Goal: Task Accomplishment & Management: Use online tool/utility

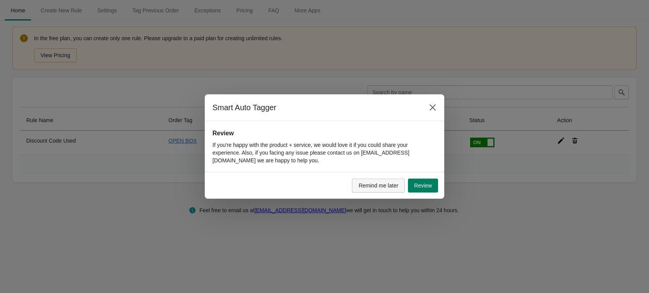
click at [395, 188] on span "Remind me later" at bounding box center [378, 185] width 40 height 6
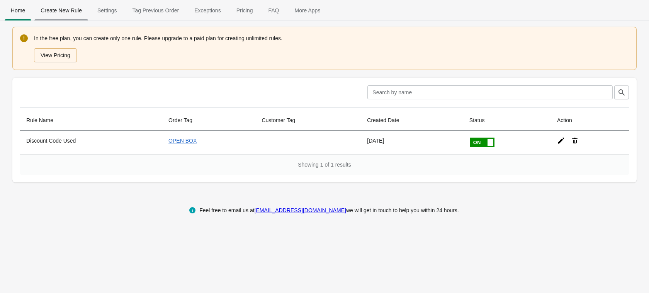
click at [67, 10] on span "Create New Rule" at bounding box center [61, 10] width 54 height 14
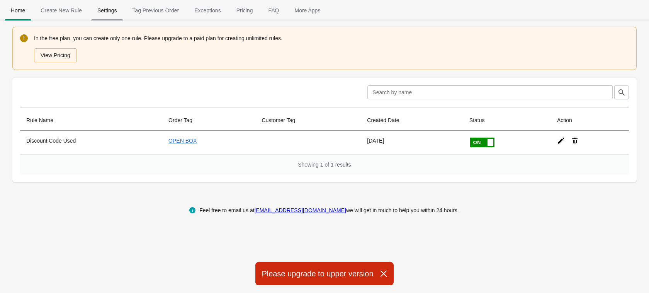
click at [103, 18] on button "Settings" at bounding box center [107, 10] width 35 height 20
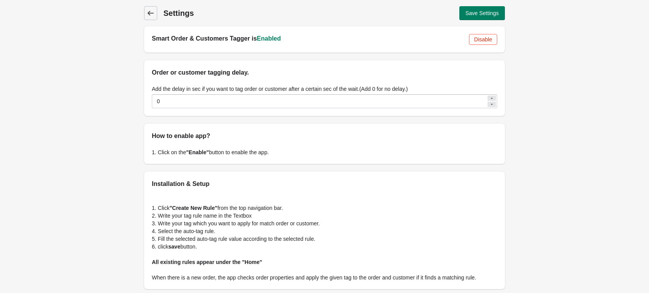
click at [152, 14] on icon at bounding box center [151, 13] width 8 height 8
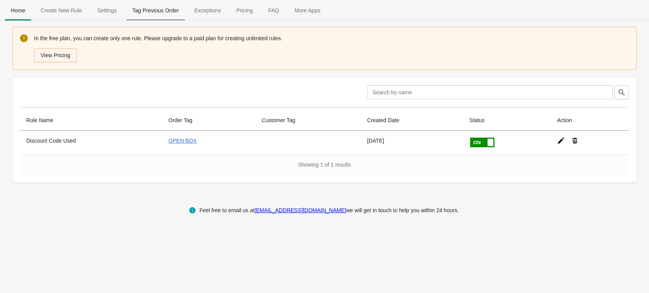
click at [165, 14] on span "Tag Previous Order" at bounding box center [155, 10] width 59 height 14
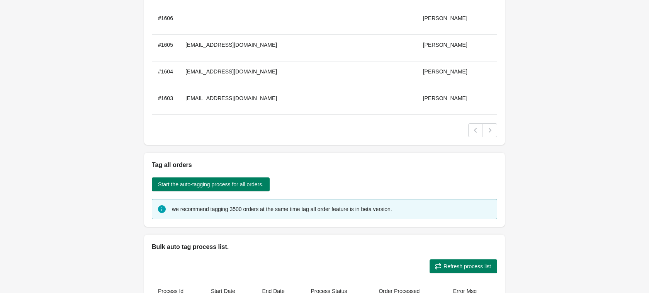
scroll to position [136, 0]
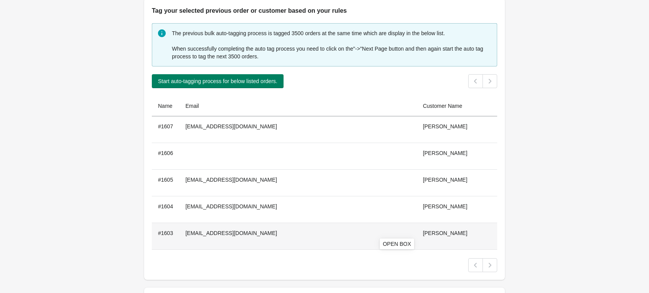
click at [543, 233] on icon at bounding box center [546, 233] width 6 height 5
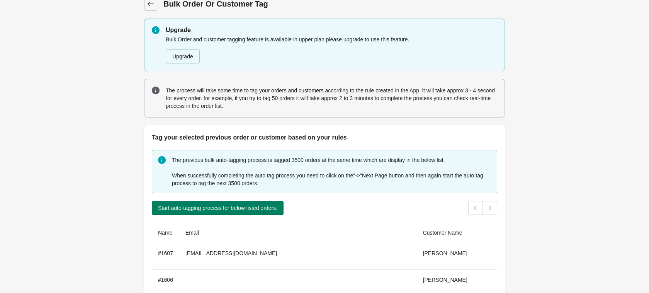
scroll to position [0, 0]
